Goal: Complete Application Form: Complete application form

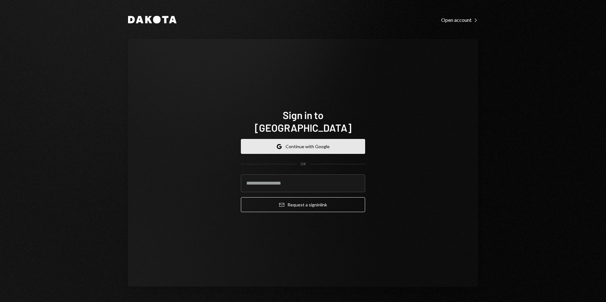
click at [315, 139] on button "Google Continue with Google" at bounding box center [303, 146] width 124 height 15
click at [317, 139] on button "Google Continue with Google" at bounding box center [303, 146] width 124 height 15
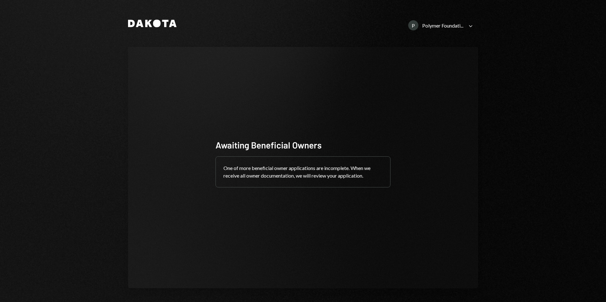
click at [452, 29] on div "P Polymer Foundati..." at bounding box center [435, 25] width 55 height 10
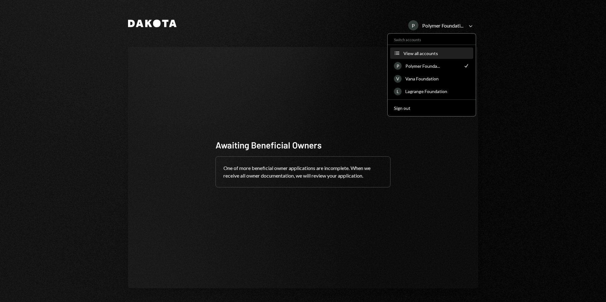
click at [426, 53] on div "View all accounts" at bounding box center [437, 53] width 66 height 5
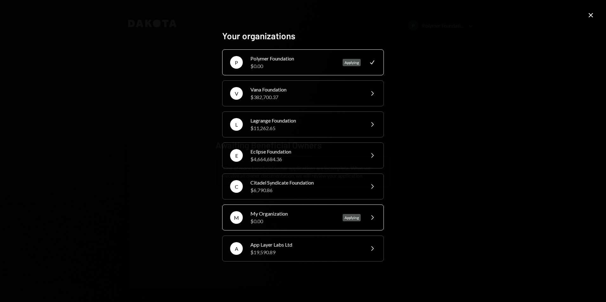
click at [320, 214] on div "My Organization" at bounding box center [292, 214] width 85 height 8
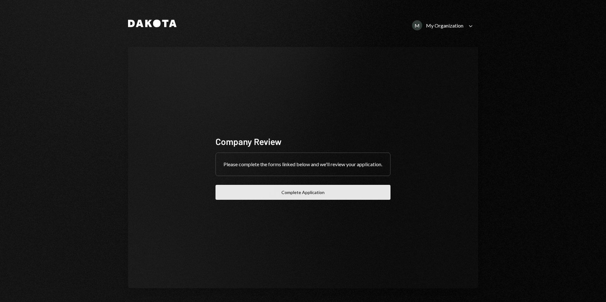
click at [318, 193] on button "Complete Application" at bounding box center [303, 192] width 175 height 15
click at [307, 195] on button "Complete Application" at bounding box center [303, 192] width 175 height 15
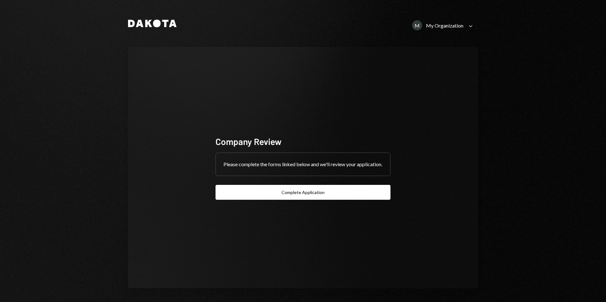
click at [443, 28] on div "My Organization" at bounding box center [444, 26] width 37 height 6
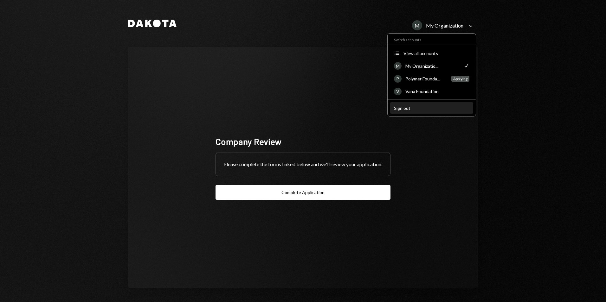
click at [404, 107] on div "Sign out" at bounding box center [431, 108] width 75 height 5
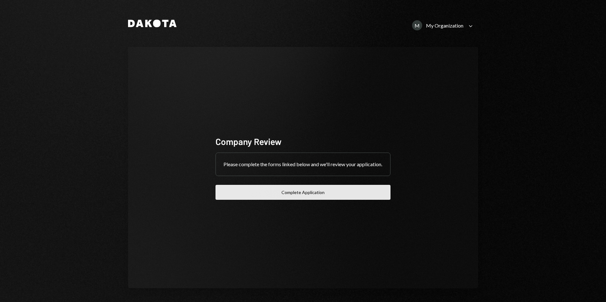
click at [277, 194] on button "Complete Application" at bounding box center [303, 192] width 175 height 15
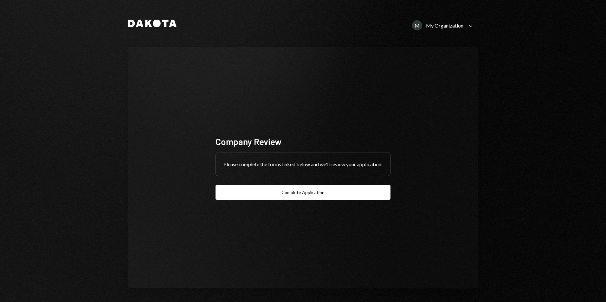
click at [455, 26] on div "My Organization" at bounding box center [444, 26] width 37 height 6
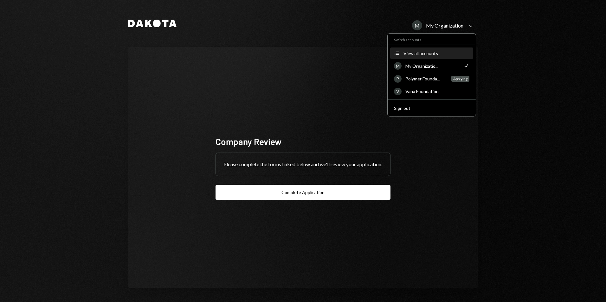
click at [436, 56] on button "Accounts View all accounts" at bounding box center [431, 53] width 83 height 11
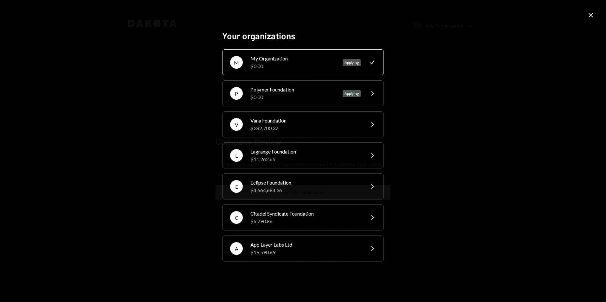
drag, startPoint x: 442, startPoint y: 81, endPoint x: 446, endPoint y: 77, distance: 5.6
click at [444, 80] on div "Your organizations M My Organization $0.00 Applying Check P Polymer Foundation …" at bounding box center [303, 151] width 606 height 302
click at [587, 15] on div "Your organizations M My Organization $0.00 Applying Check P Polymer Foundation …" at bounding box center [303, 151] width 606 height 302
click at [591, 14] on icon "Close" at bounding box center [591, 15] width 8 height 8
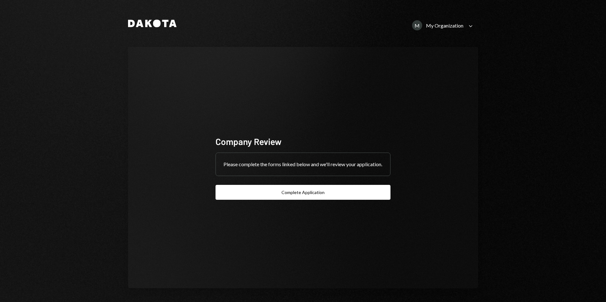
click at [436, 28] on div "My Organization" at bounding box center [444, 26] width 37 height 6
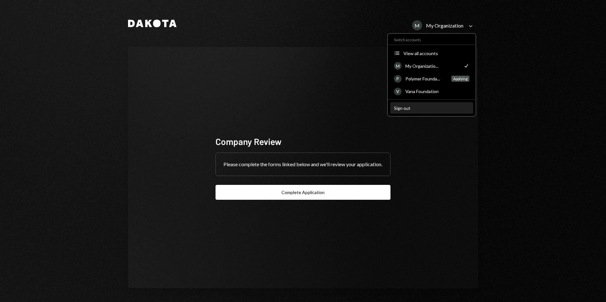
click at [405, 108] on div "Sign out" at bounding box center [431, 108] width 75 height 5
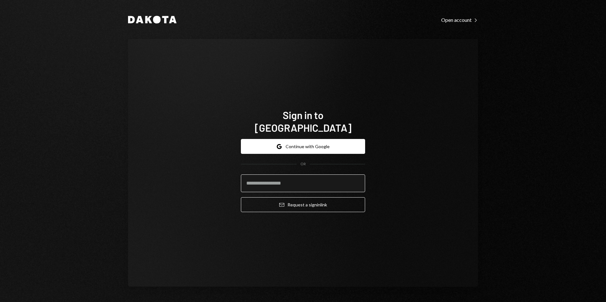
drag, startPoint x: 288, startPoint y: 175, endPoint x: 297, endPoint y: 175, distance: 9.2
click at [288, 176] on input "email" at bounding box center [303, 184] width 124 height 18
click at [0, 293] on com-1password-button at bounding box center [0, 302] width 0 height 0
type input "**********"
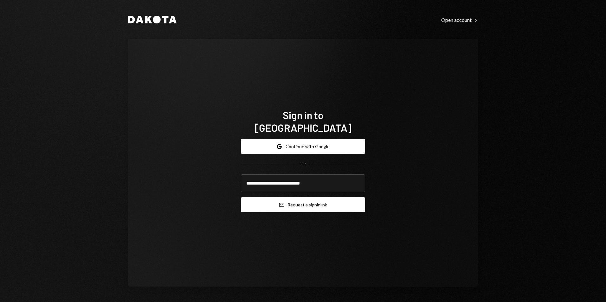
click at [300, 200] on button "Email Request a sign in link" at bounding box center [303, 204] width 124 height 15
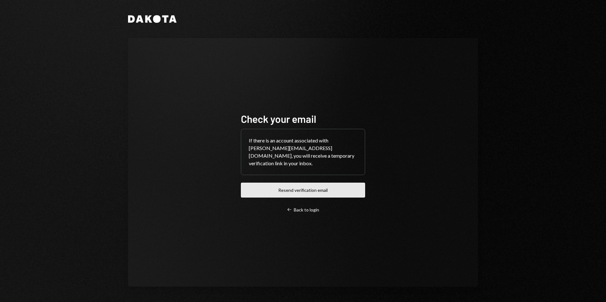
click at [324, 189] on button "Resend verification email" at bounding box center [303, 190] width 124 height 15
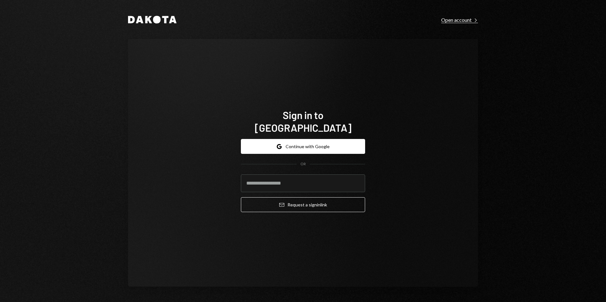
click at [469, 21] on div "Open account Right Caret" at bounding box center [459, 20] width 37 height 6
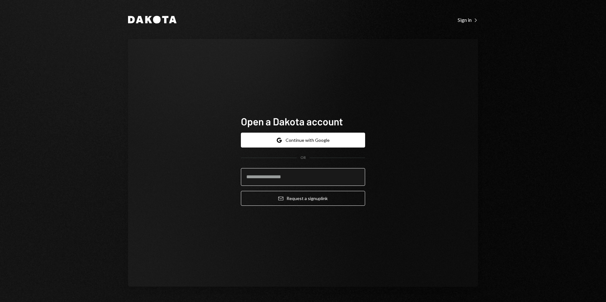
click at [298, 177] on input "email" at bounding box center [303, 177] width 124 height 18
type input "**********"
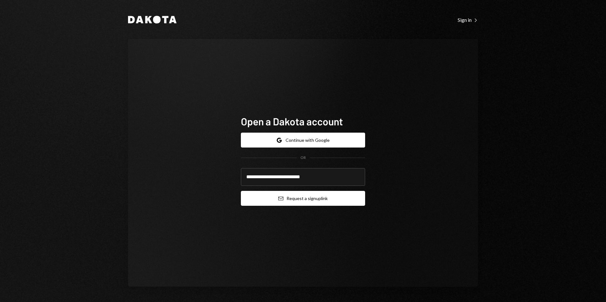
click at [285, 199] on button "Email Request a sign up link" at bounding box center [303, 198] width 124 height 15
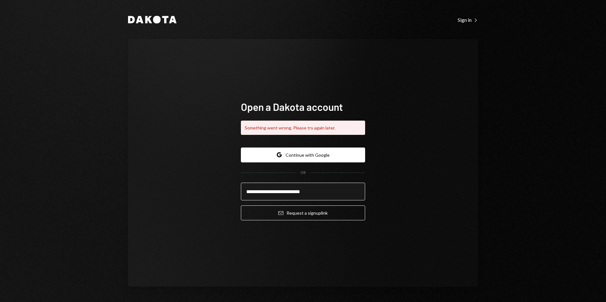
click at [326, 194] on input "**********" at bounding box center [303, 192] width 124 height 18
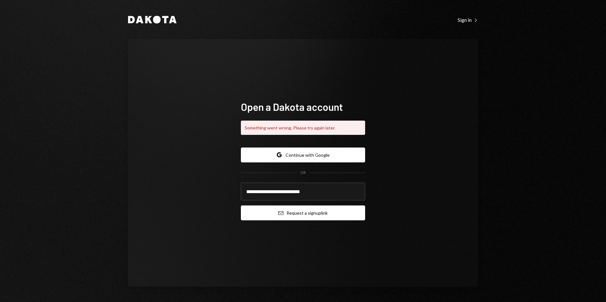
click at [320, 211] on button "Email Request a sign up link" at bounding box center [303, 213] width 124 height 15
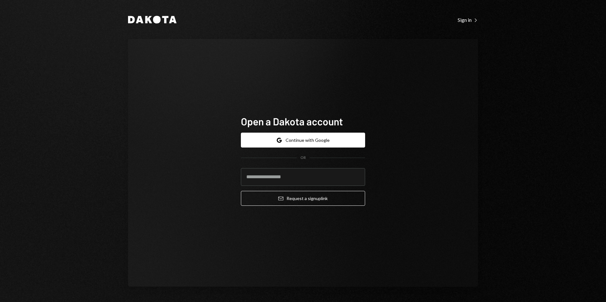
type input "**********"
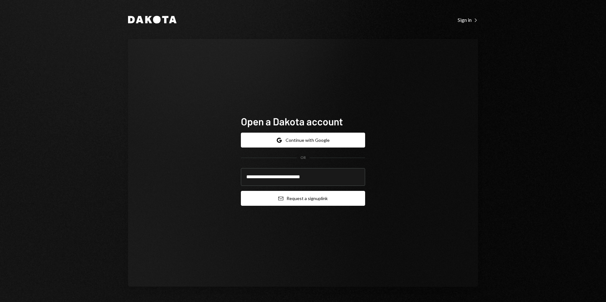
click at [300, 197] on button "Email Request a sign up link" at bounding box center [303, 198] width 124 height 15
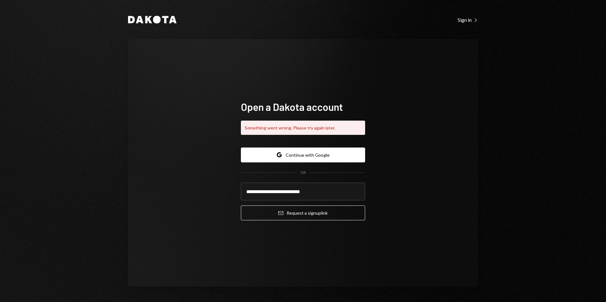
drag, startPoint x: 474, startPoint y: 135, endPoint x: 397, endPoint y: 173, distance: 85.1
click at [473, 135] on div "**********" at bounding box center [303, 163] width 350 height 248
click at [335, 156] on button "Google Continue with Google" at bounding box center [303, 155] width 124 height 15
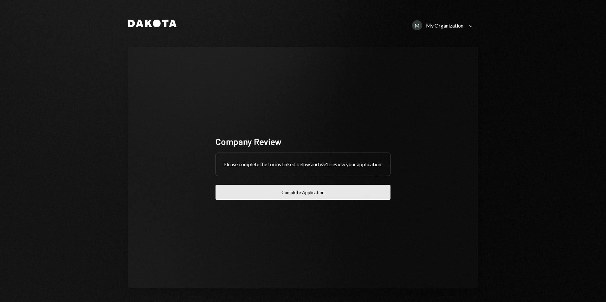
click at [354, 194] on button "Complete Application" at bounding box center [303, 192] width 175 height 15
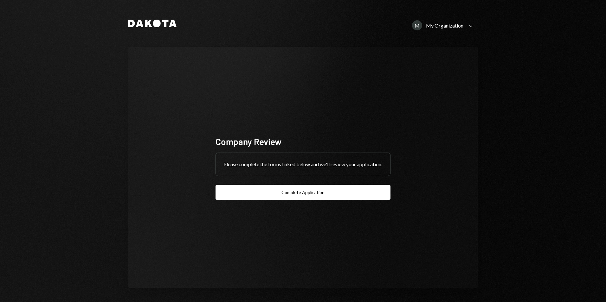
click at [467, 27] on icon "Caret Down" at bounding box center [470, 26] width 7 height 7
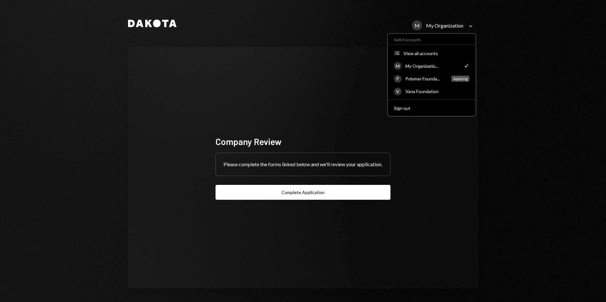
drag, startPoint x: 193, startPoint y: 108, endPoint x: 194, endPoint y: 101, distance: 7.0
click at [193, 107] on div "Company Review Please complete the forms linked below and we'll review your app…" at bounding box center [303, 168] width 350 height 242
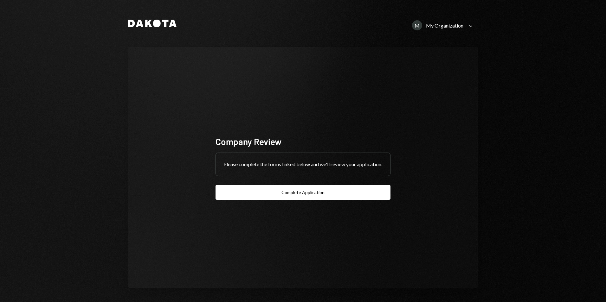
click at [442, 27] on div "My Organization" at bounding box center [444, 26] width 37 height 6
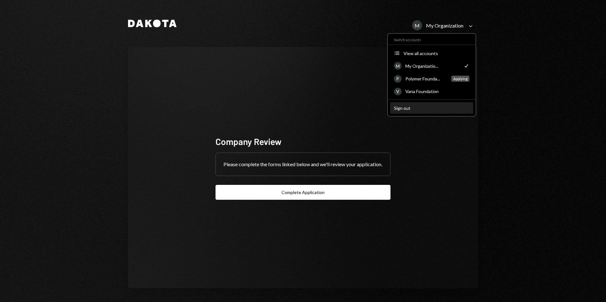
click at [413, 107] on div "Sign out" at bounding box center [431, 108] width 75 height 5
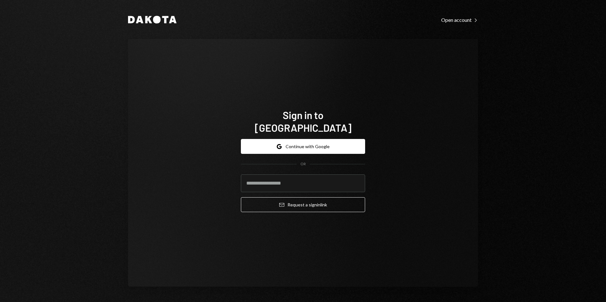
drag, startPoint x: 466, startPoint y: 166, endPoint x: 465, endPoint y: 159, distance: 7.4
click at [465, 159] on div "Sign in to [GEOGRAPHIC_DATA] Google Continue with Google OR Email Request a sig…" at bounding box center [303, 163] width 350 height 248
click at [463, 21] on div "Open account Right Caret" at bounding box center [459, 20] width 37 height 6
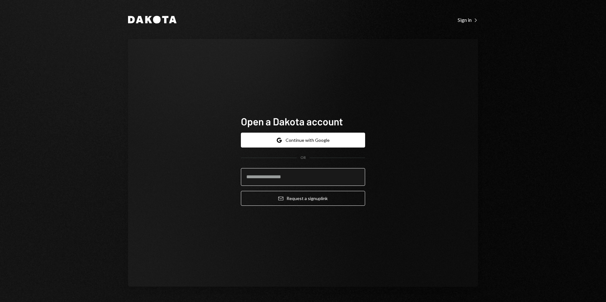
drag, startPoint x: 302, startPoint y: 176, endPoint x: 299, endPoint y: 181, distance: 5.9
click at [302, 177] on input "email" at bounding box center [303, 177] width 124 height 18
type input "**********"
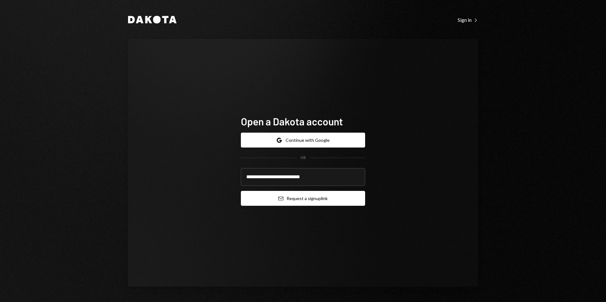
click at [289, 201] on button "Email Request a sign up link" at bounding box center [303, 198] width 124 height 15
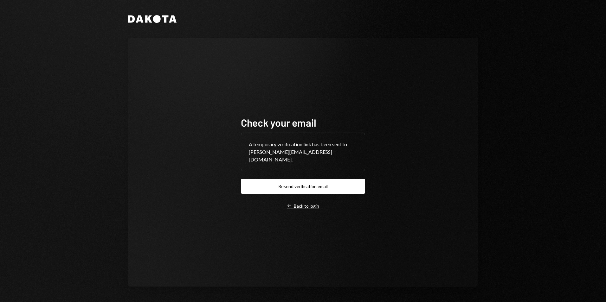
click at [299, 203] on div "Left Arrow Back to login" at bounding box center [303, 206] width 32 height 6
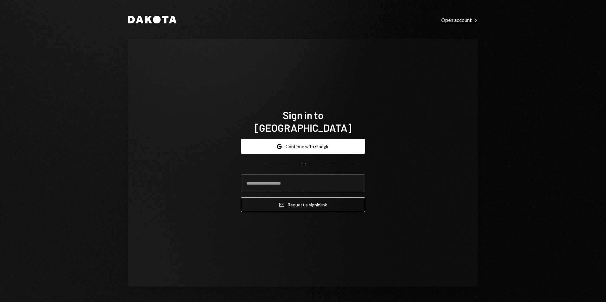
click at [462, 16] on div "Dakota Open account Right Caret Sign in to Dakota Google Continue with Google O…" at bounding box center [303, 151] width 380 height 302
click at [462, 20] on div "Open account Right Caret" at bounding box center [459, 20] width 37 height 6
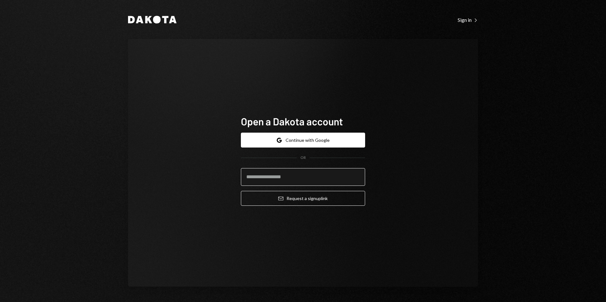
click at [311, 177] on input "email" at bounding box center [303, 177] width 124 height 18
type input "**********"
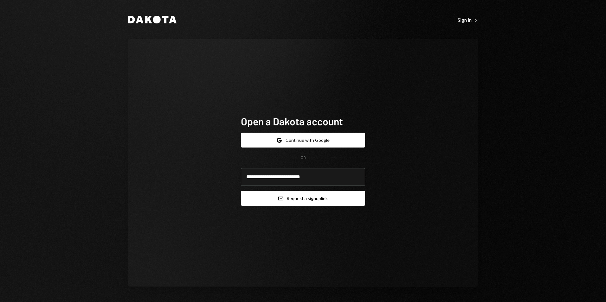
click at [298, 200] on button "Email Request a sign up link" at bounding box center [303, 198] width 124 height 15
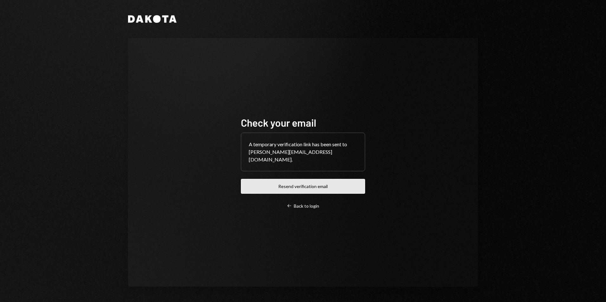
click at [314, 186] on button "Resend verification email" at bounding box center [303, 186] width 124 height 15
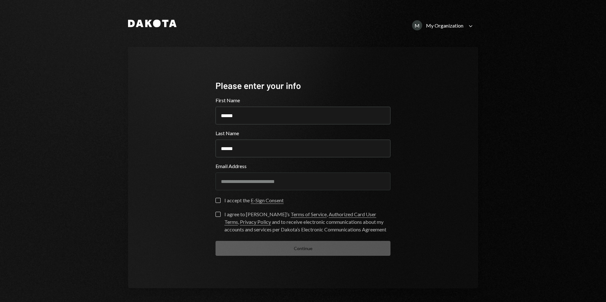
click at [216, 198] on button "I accept the E-Sign Consent" at bounding box center [218, 200] width 5 height 5
click at [216, 215] on button "I agree to [PERSON_NAME]’s Terms of Service , Authorized Card User Terms , Priv…" at bounding box center [218, 214] width 5 height 5
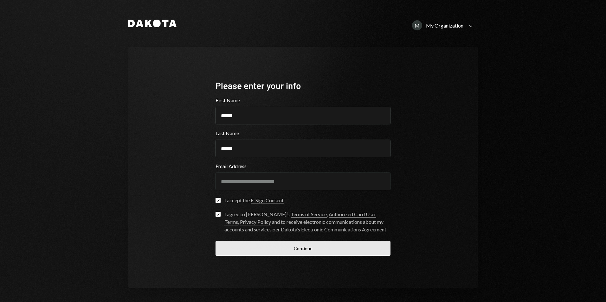
click at [294, 250] on button "Continue" at bounding box center [303, 248] width 175 height 15
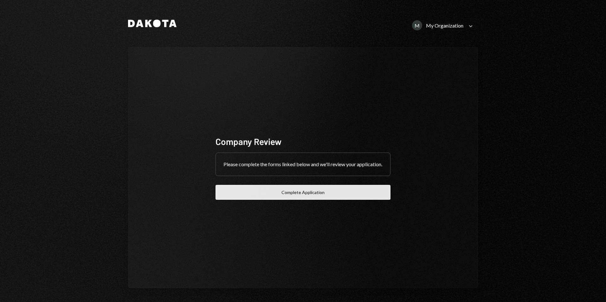
click at [293, 195] on button "Complete Application" at bounding box center [303, 192] width 175 height 15
